Goal: Task Accomplishment & Management: Manage account settings

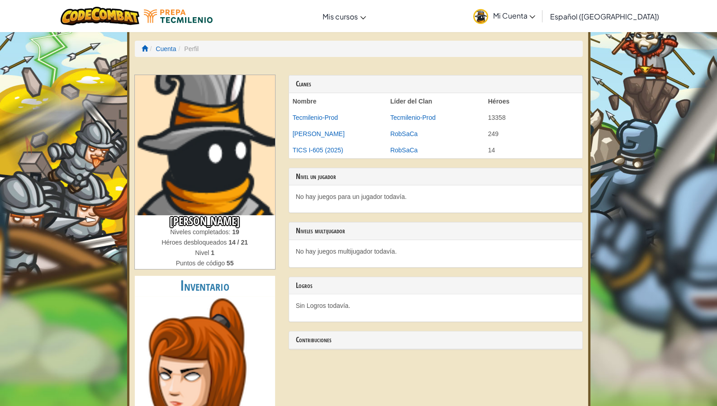
click at [205, 161] on img at bounding box center [205, 145] width 140 height 140
click at [535, 11] on span "Mi Cuenta" at bounding box center [514, 15] width 43 height 9
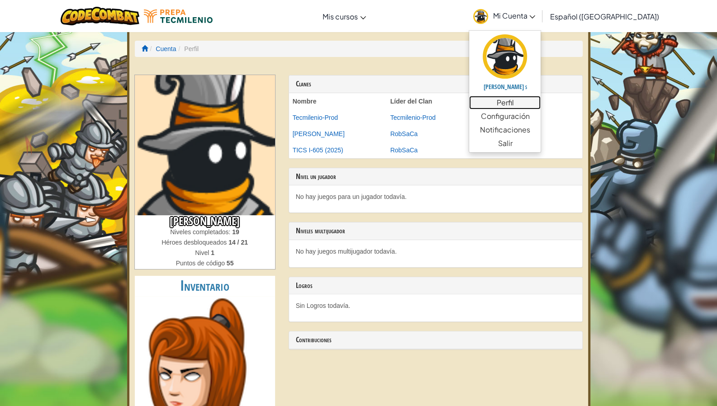
click at [526, 108] on link "Perfil" at bounding box center [504, 103] width 71 height 14
click at [518, 103] on link "Perfil" at bounding box center [504, 103] width 71 height 14
click at [527, 101] on link "Perfil" at bounding box center [504, 103] width 71 height 14
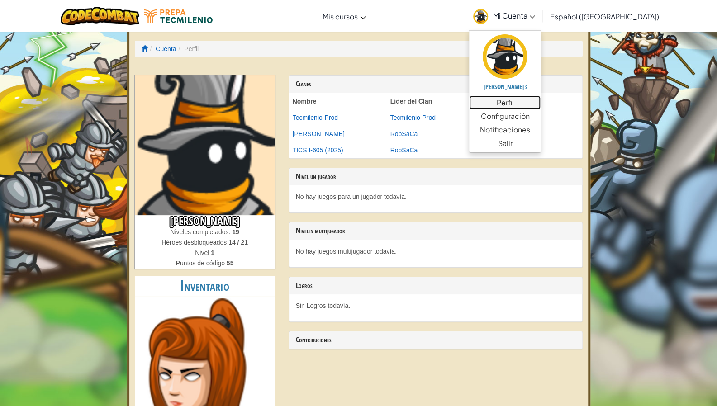
click at [527, 101] on link "Perfil" at bounding box center [504, 103] width 71 height 14
click at [519, 147] on link "Salir" at bounding box center [504, 144] width 71 height 14
